Goal: Use online tool/utility: Utilize a website feature to perform a specific function

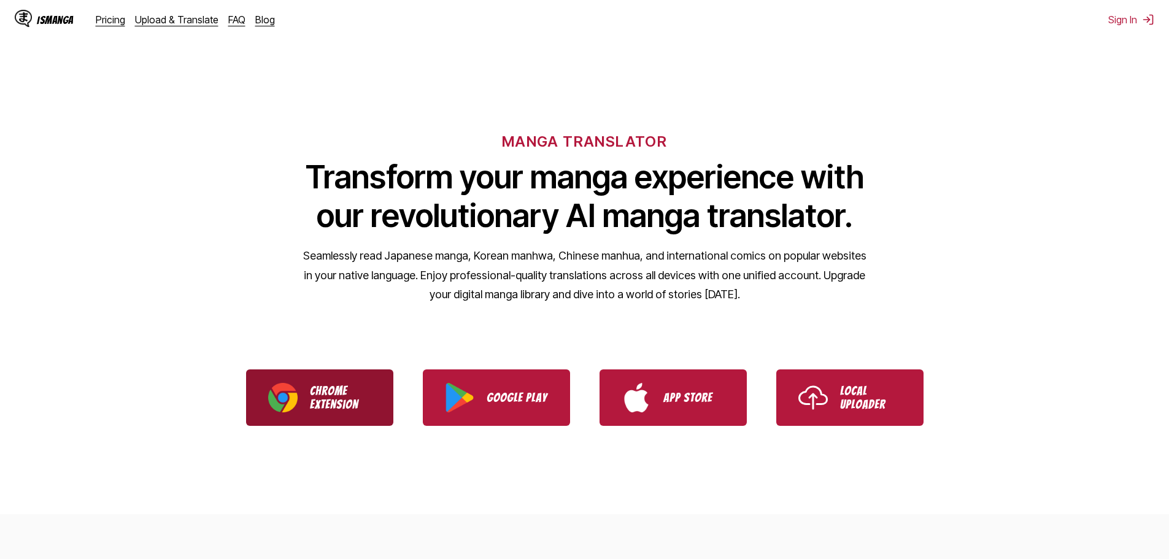
click at [332, 392] on p "Chrome Extension" at bounding box center [340, 397] width 61 height 27
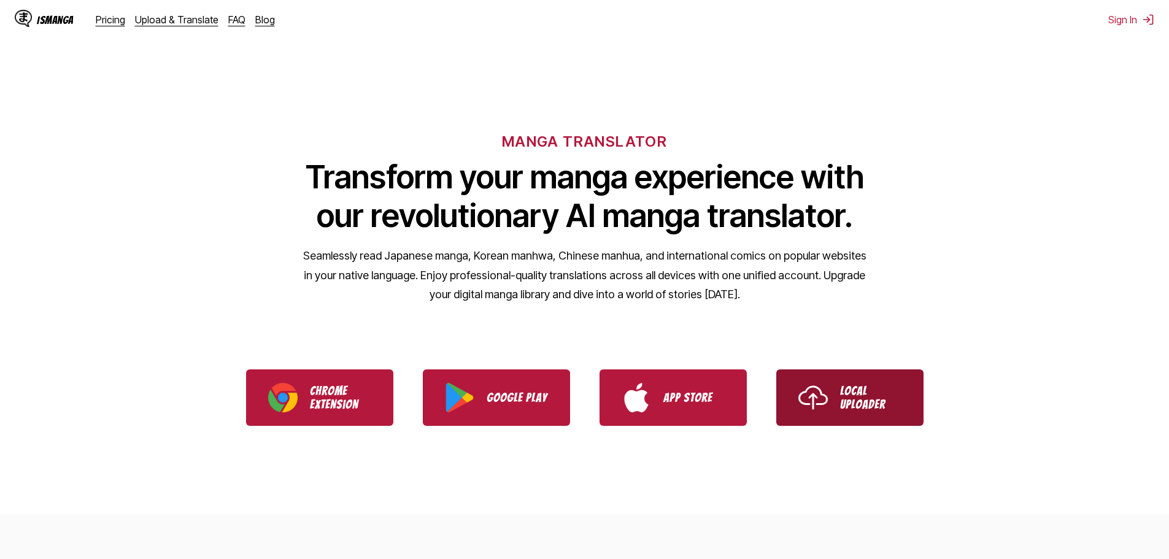
click at [890, 406] on p "Local Uploader" at bounding box center [870, 397] width 61 height 27
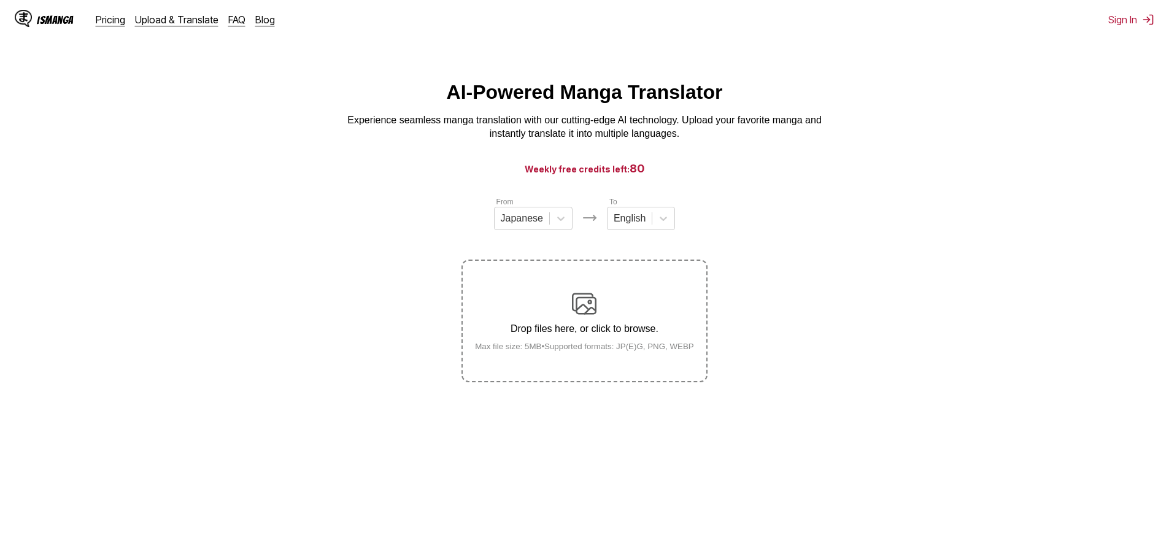
click at [630, 165] on span "80" at bounding box center [637, 168] width 15 height 13
click at [555, 221] on icon at bounding box center [561, 218] width 12 height 12
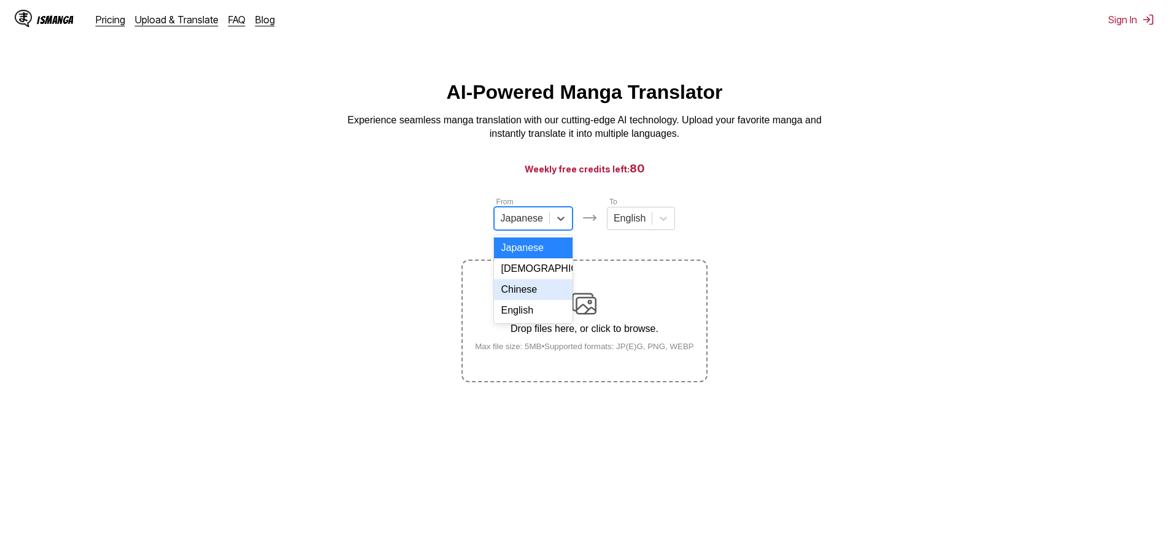
click at [528, 298] on div "Chinese" at bounding box center [533, 289] width 79 height 21
click at [766, 260] on section "From option Chinese, selected. Chinese To English Drop files here, or click to …" at bounding box center [584, 289] width 1149 height 187
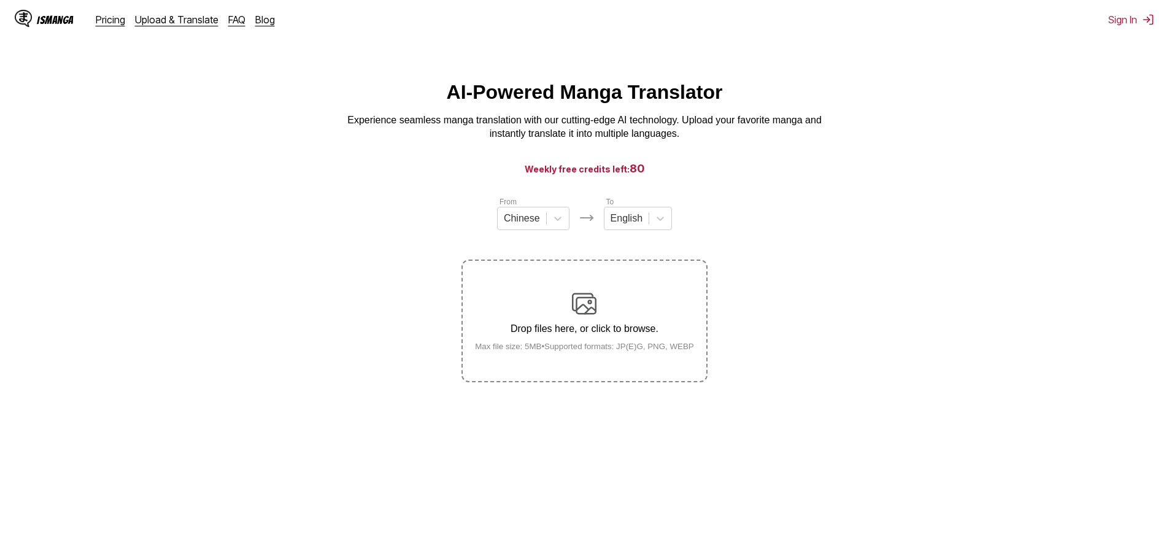
click at [612, 334] on p "Drop files here, or click to browse." at bounding box center [584, 328] width 239 height 11
click at [0, 0] on input "Drop files here, or click to browse. Max file size: 5MB • Supported formats: JP…" at bounding box center [0, 0] width 0 height 0
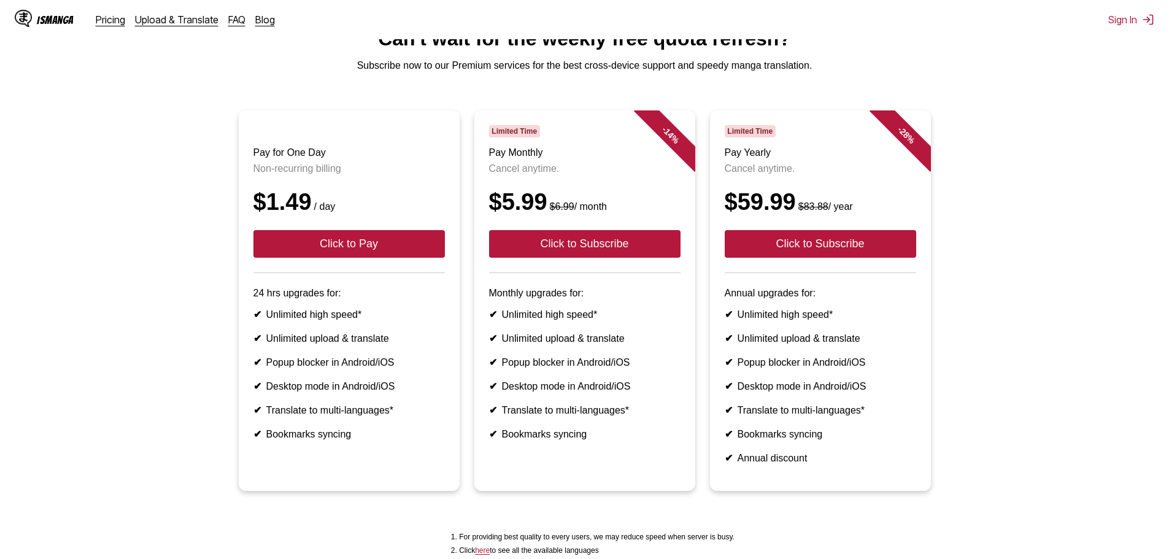
scroll to position [14, 0]
